Goal: Task Accomplishment & Management: Use online tool/utility

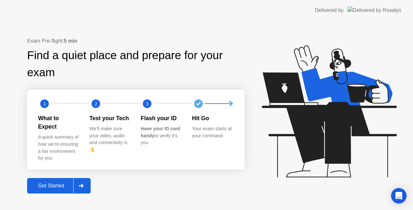
click at [58, 182] on div "Get Started" at bounding box center [51, 185] width 44 height 6
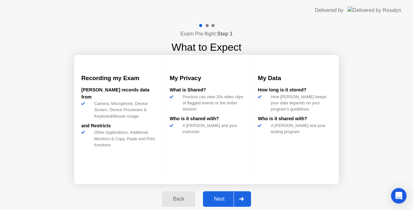
click at [241, 199] on icon at bounding box center [241, 199] width 5 height 4
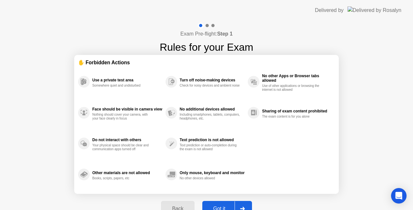
click at [374, 148] on div "Exam Pre-flight: Step 1 Rules for your Exam ✋ Forbidden Actions Use a private t…" at bounding box center [206, 123] width 413 height 204
click at [248, 204] on div at bounding box center [241, 208] width 15 height 15
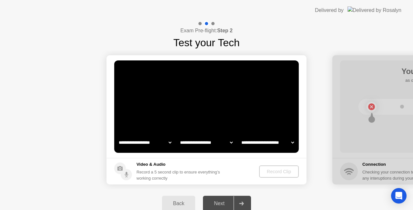
select select "**********"
select select "*******"
click at [244, 202] on icon at bounding box center [241, 203] width 5 height 4
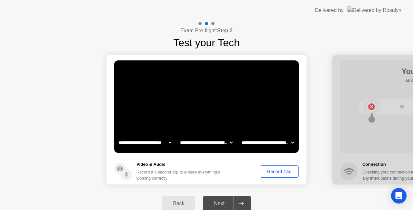
click at [236, 206] on div at bounding box center [240, 203] width 15 height 15
click at [284, 169] on div "Record Clip" at bounding box center [279, 171] width 34 height 5
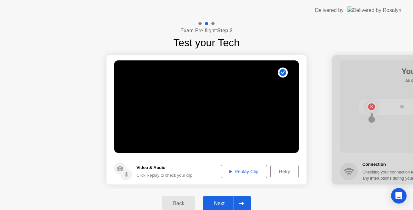
click at [243, 202] on icon at bounding box center [241, 203] width 5 height 4
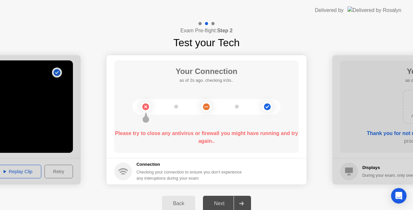
click at [245, 203] on div at bounding box center [240, 203] width 15 height 15
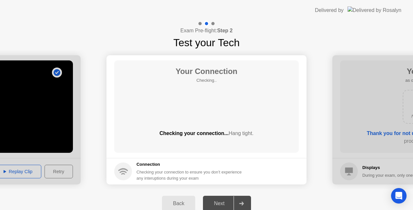
click at [316, 195] on div "Back Next" at bounding box center [206, 203] width 413 height 28
